Goal: Task Accomplishment & Management: Manage account settings

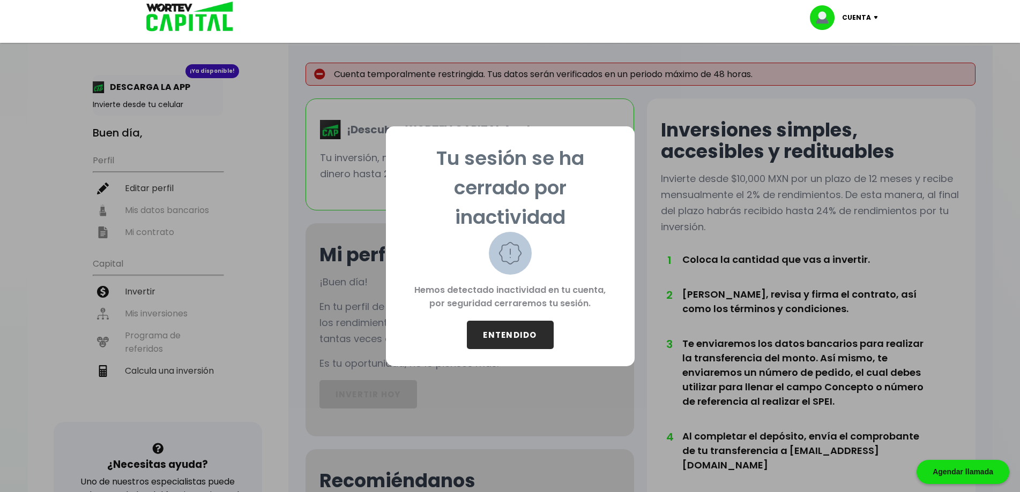
click at [514, 331] on button "ENTENDIDO" at bounding box center [510, 335] width 87 height 28
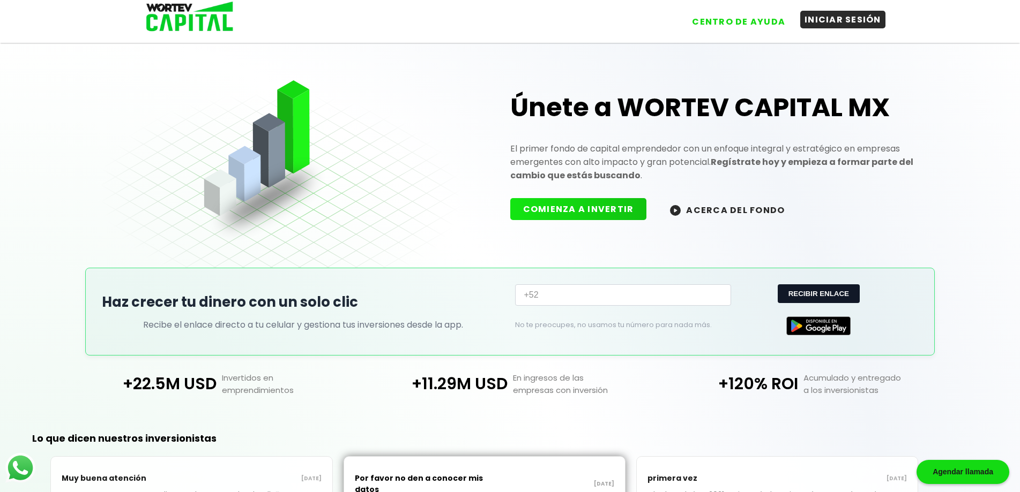
click at [831, 18] on button "INICIAR SESIÓN" at bounding box center [842, 20] width 85 height 18
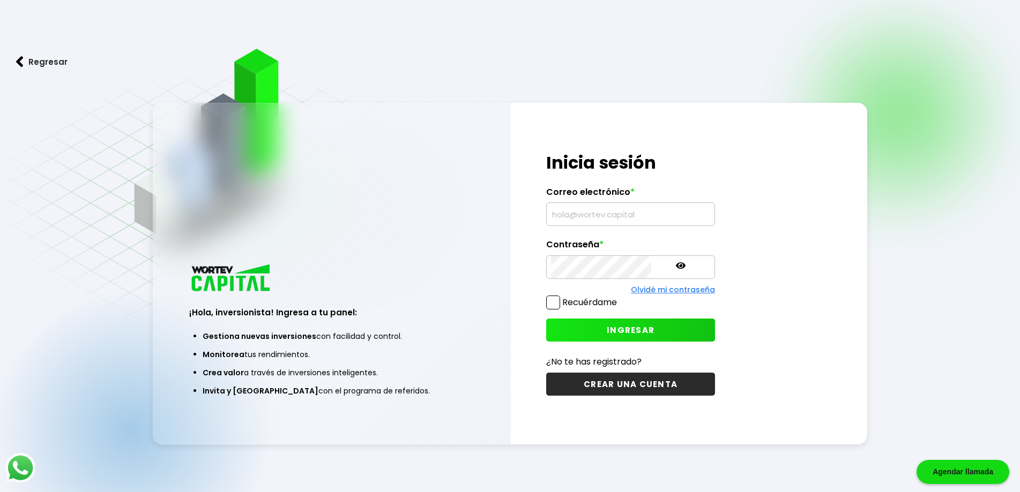
type input "[EMAIL_ADDRESS][DOMAIN_NAME]"
click at [802, 259] on div "¡Hola, inversionista! Ingresa tus credenciales para iniciar sesión Inicia sesió…" at bounding box center [689, 274] width 356 height 342
click at [553, 299] on span at bounding box center [553, 303] width 14 height 14
click at [619, 297] on input "Recuérdame" at bounding box center [619, 297] width 0 height 0
click at [617, 333] on span "INGRESAR" at bounding box center [630, 330] width 48 height 11
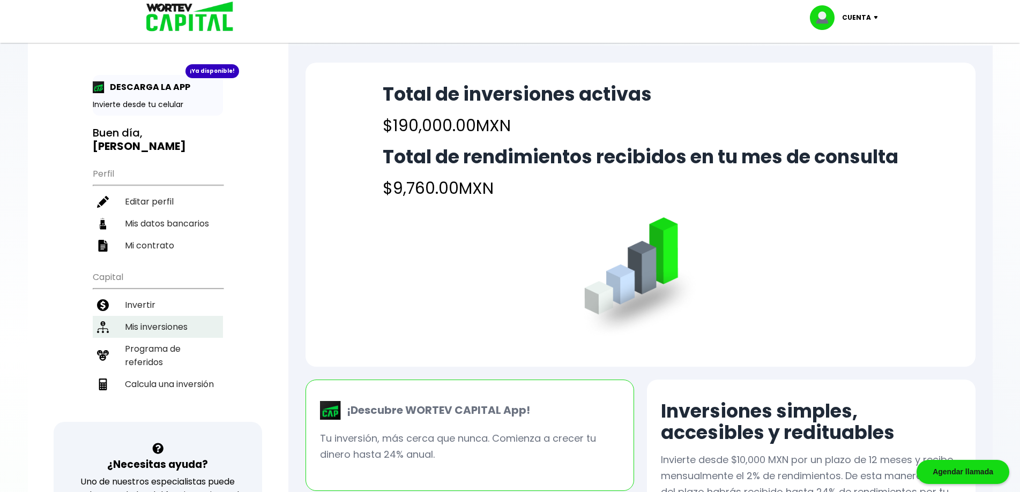
click at [141, 316] on li "Mis inversiones" at bounding box center [158, 327] width 130 height 22
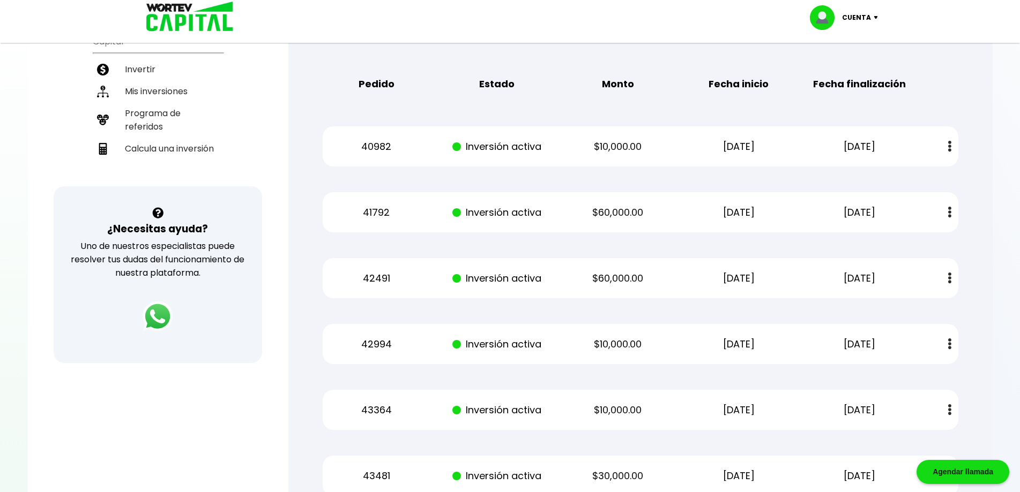
scroll to position [268, 0]
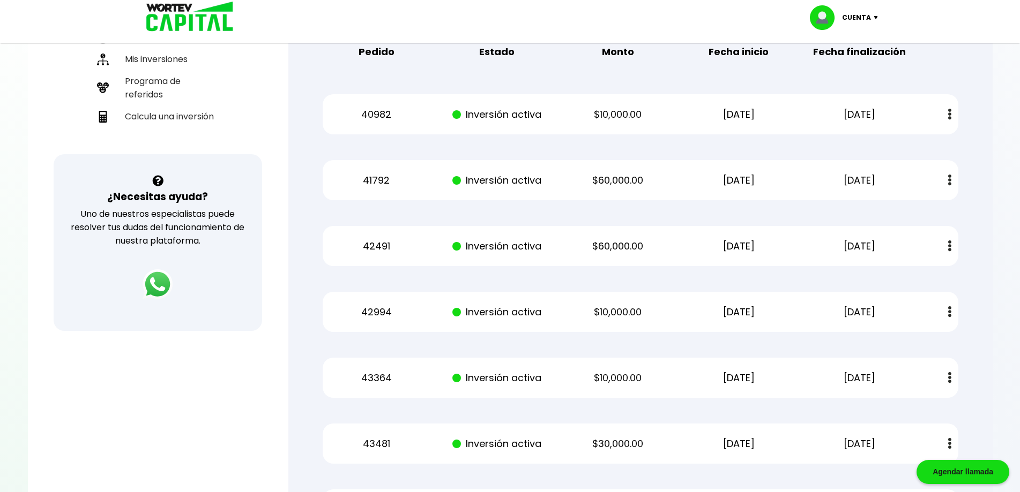
click at [990, 83] on div "Regresar Mis inversiones Como inversionista activo de WORTEV CAPITAL, apoyas el…" at bounding box center [640, 171] width 704 height 787
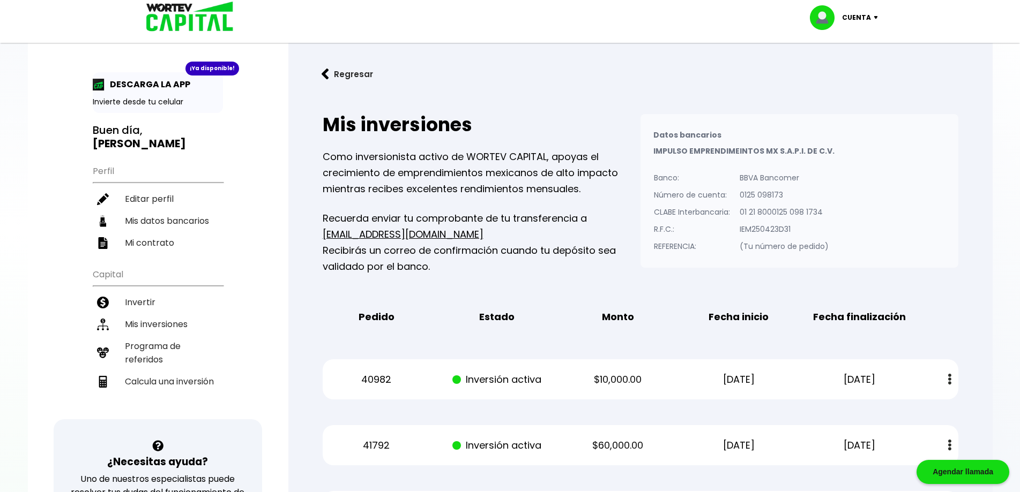
scroll to position [0, 0]
